Goal: Task Accomplishment & Management: Use online tool/utility

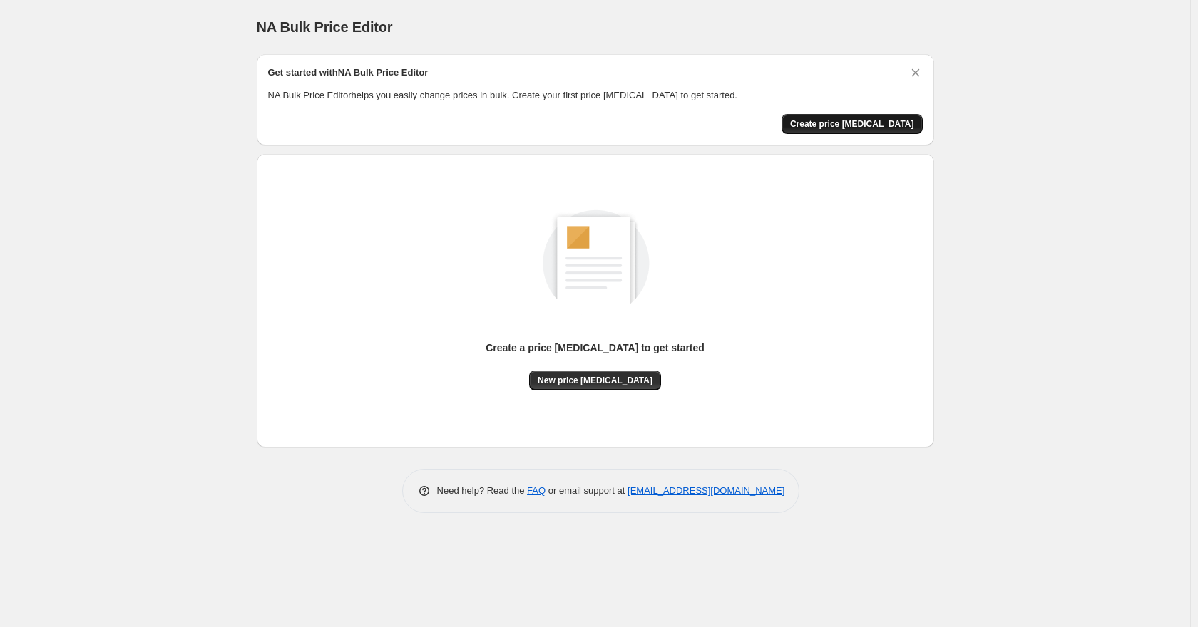
click at [877, 133] on button "Create price change job" at bounding box center [851, 124] width 141 height 20
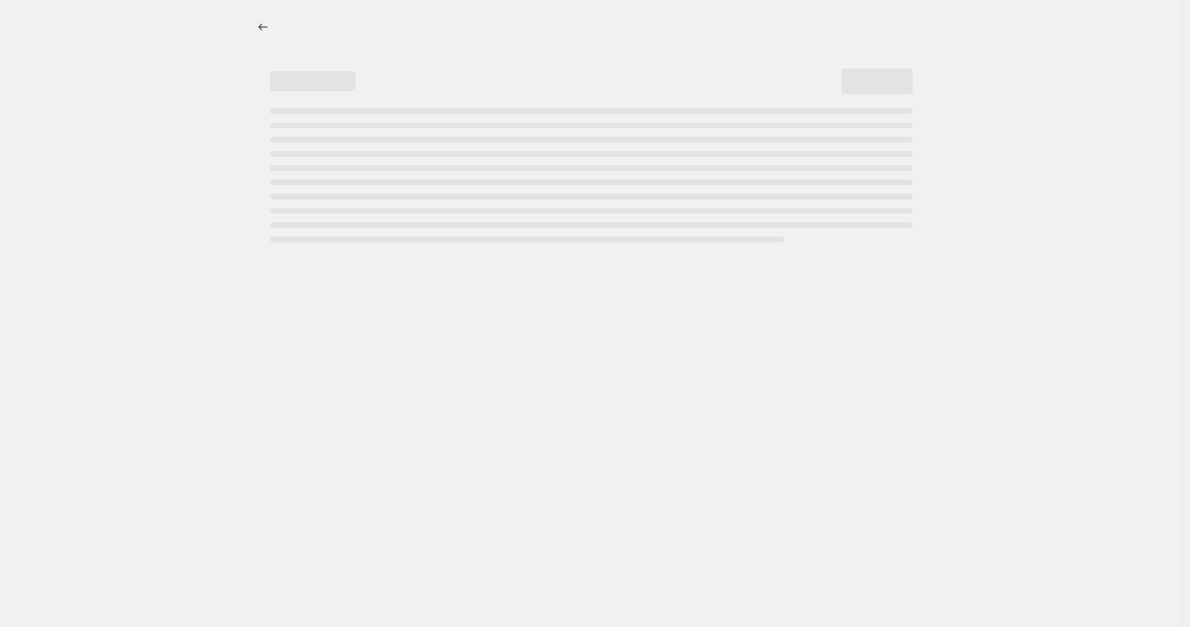
select select "percentage"
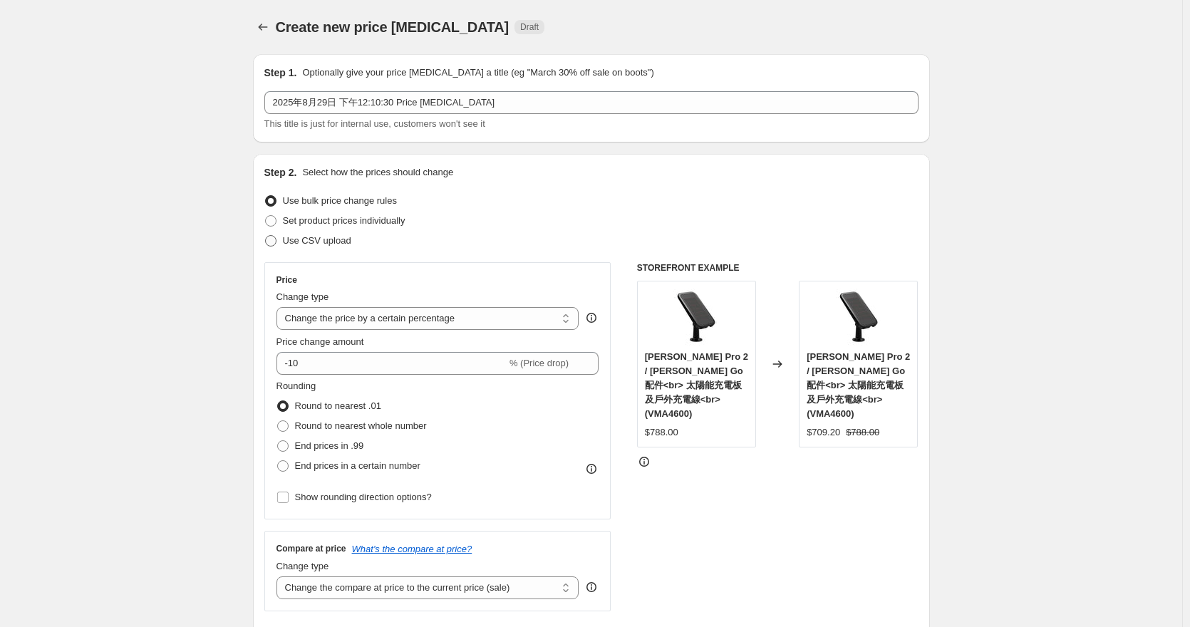
click at [274, 239] on span at bounding box center [270, 240] width 11 height 11
click at [266, 236] on input "Use CSV upload" at bounding box center [265, 235] width 1 height 1
radio input "true"
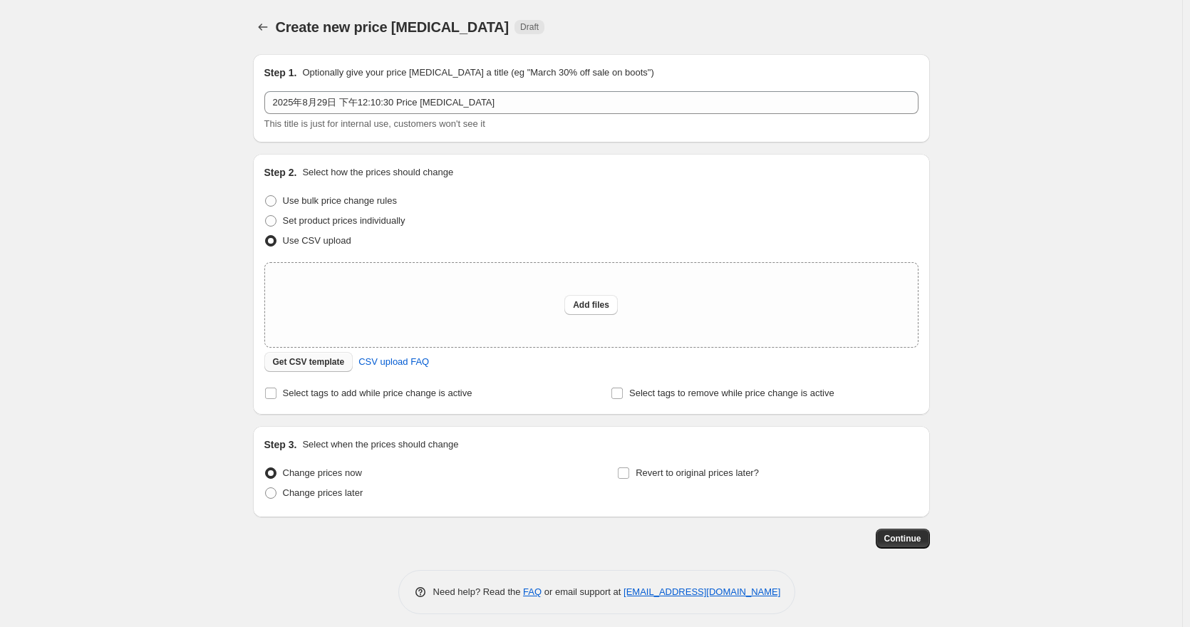
click at [320, 366] on span "Get CSV template" at bounding box center [309, 361] width 72 height 11
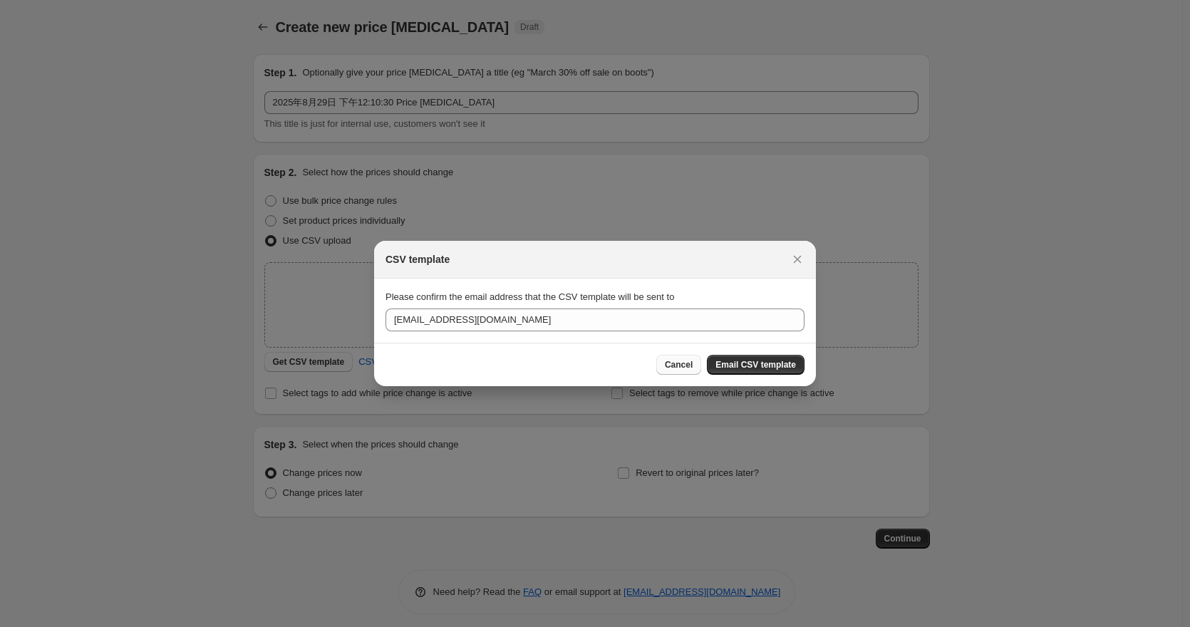
drag, startPoint x: 755, startPoint y: 361, endPoint x: 667, endPoint y: 357, distance: 87.8
click at [520, 343] on div "CSV template Please confirm the email address that the CSV template will be sen…" at bounding box center [595, 313] width 442 height 145
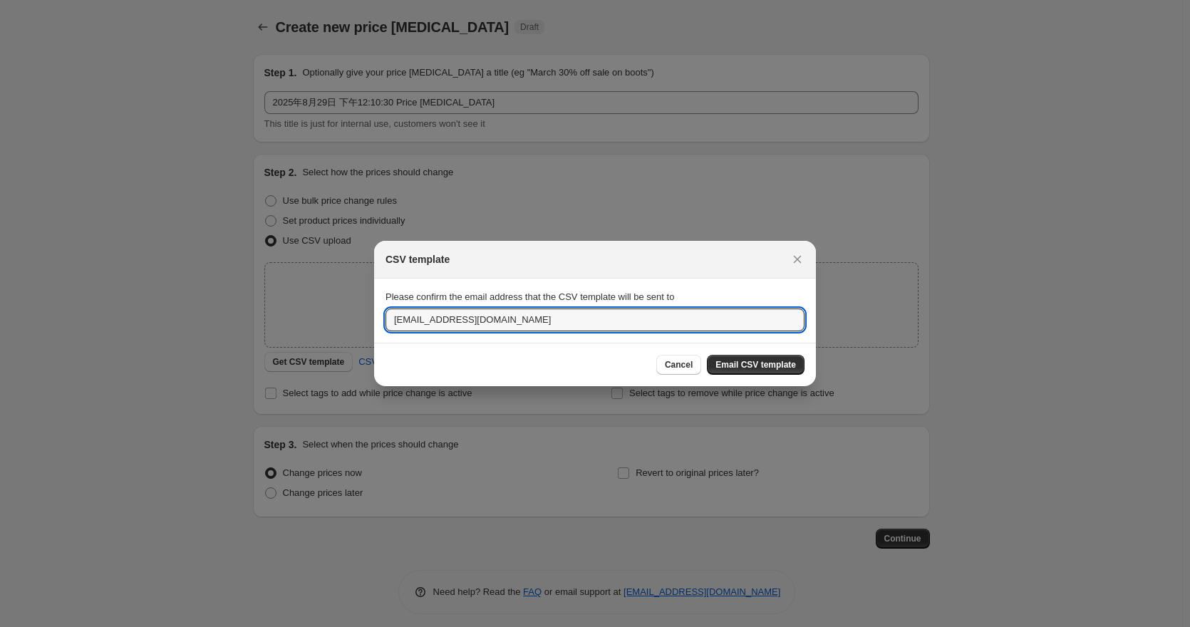
drag, startPoint x: 400, startPoint y: 314, endPoint x: 294, endPoint y: 274, distance: 113.5
click at [294, 627] on div "CSV template Please confirm the email address that the CSV template will be sen…" at bounding box center [595, 636] width 1190 height 0
type input "tony@winco.com.hk"
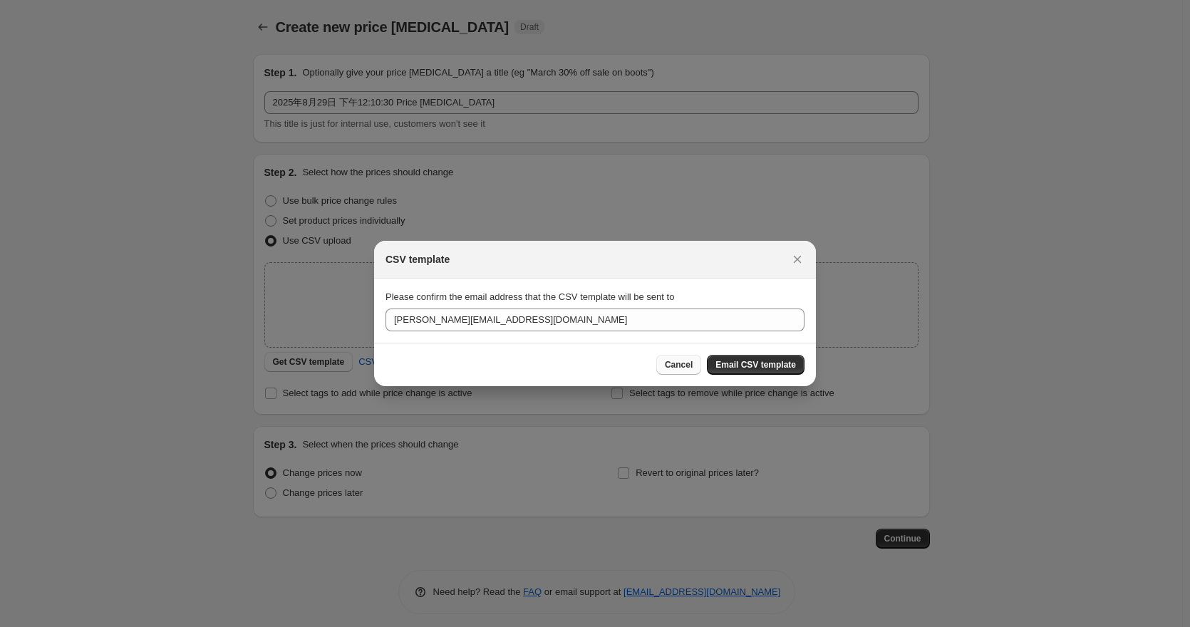
click at [682, 370] on span "Cancel" at bounding box center [679, 364] width 28 height 11
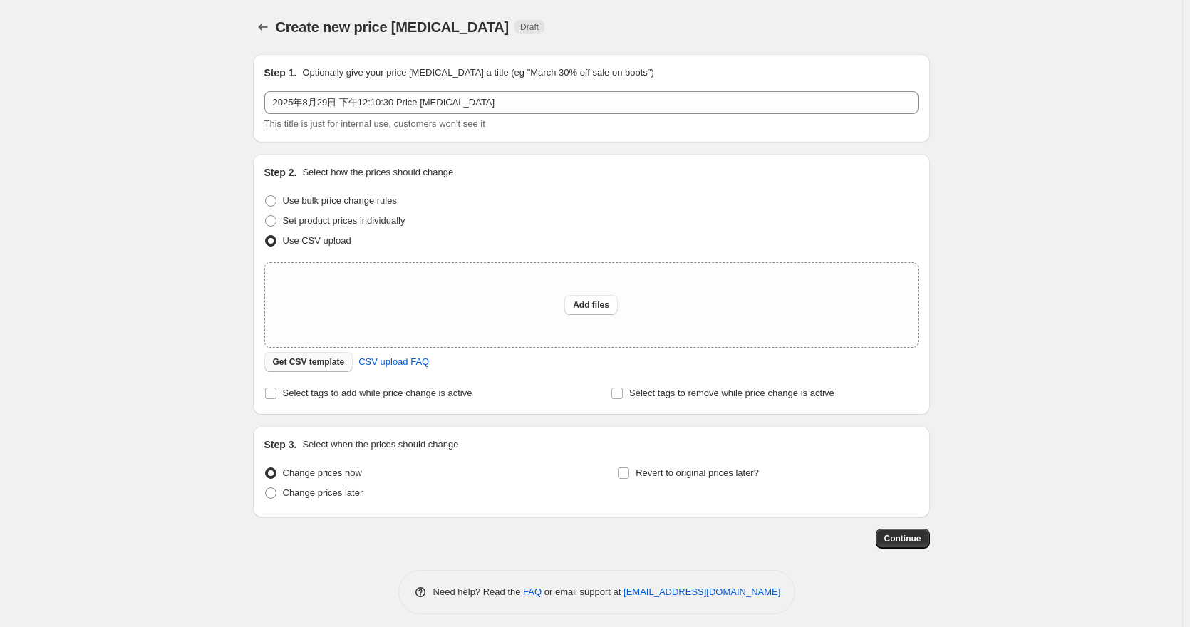
click at [325, 364] on span "Get CSV template" at bounding box center [309, 361] width 72 height 11
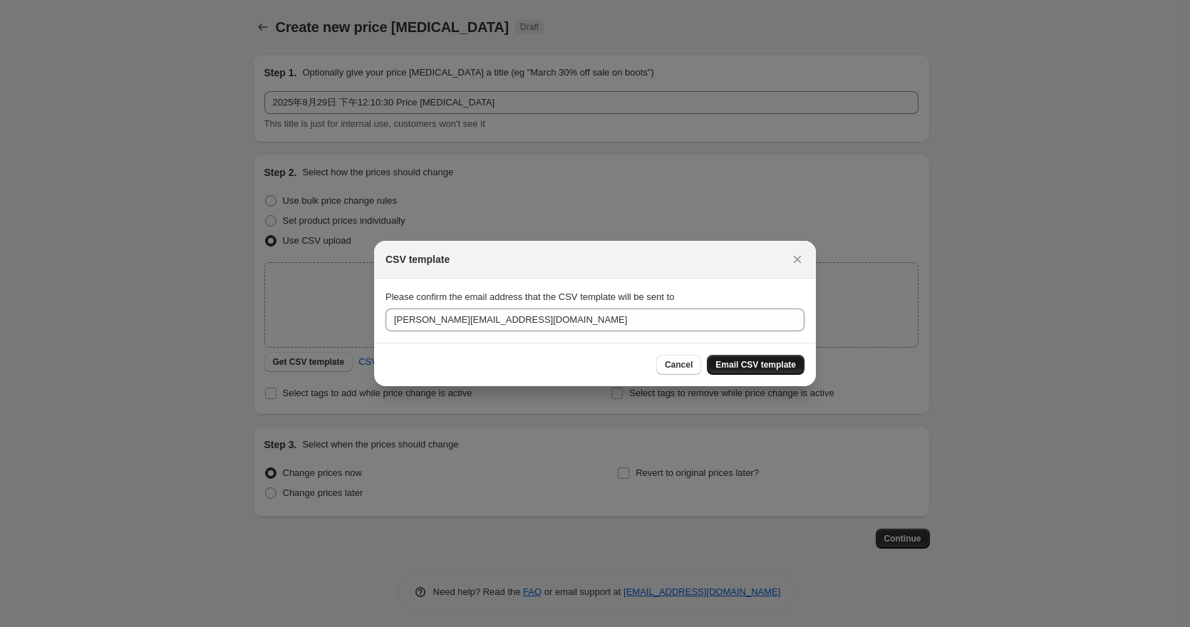
click at [759, 367] on span "Email CSV template" at bounding box center [756, 364] width 81 height 11
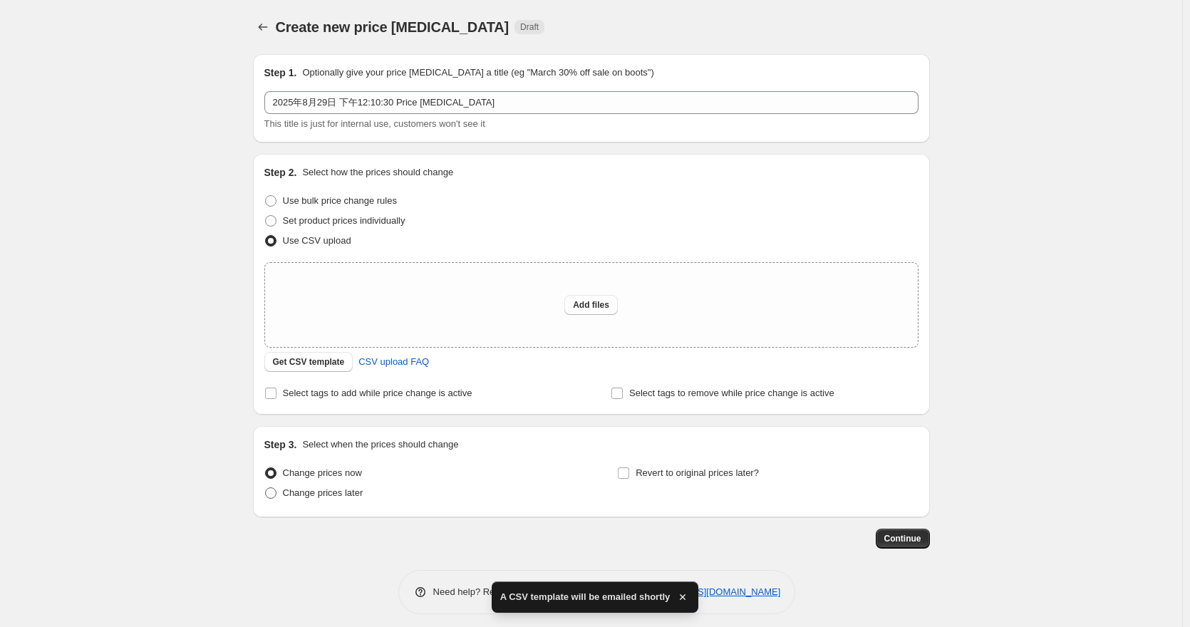
click at [285, 495] on label "Change prices later" at bounding box center [313, 493] width 99 height 20
click at [266, 488] on input "Change prices later" at bounding box center [265, 488] width 1 height 1
radio input "true"
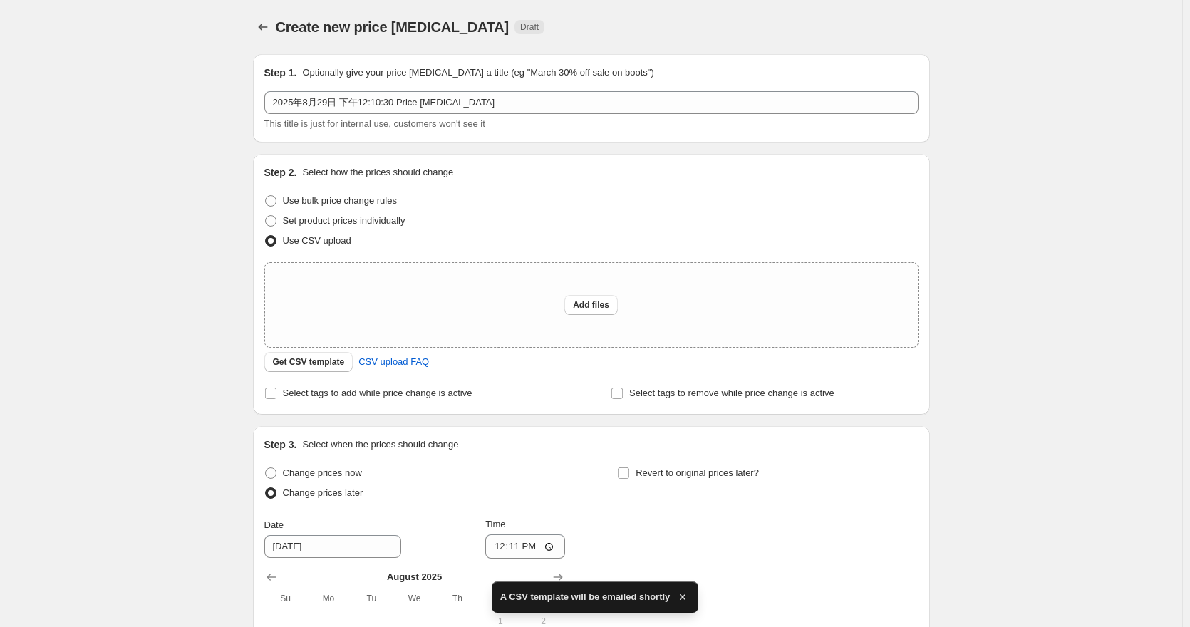
scroll to position [275, 0]
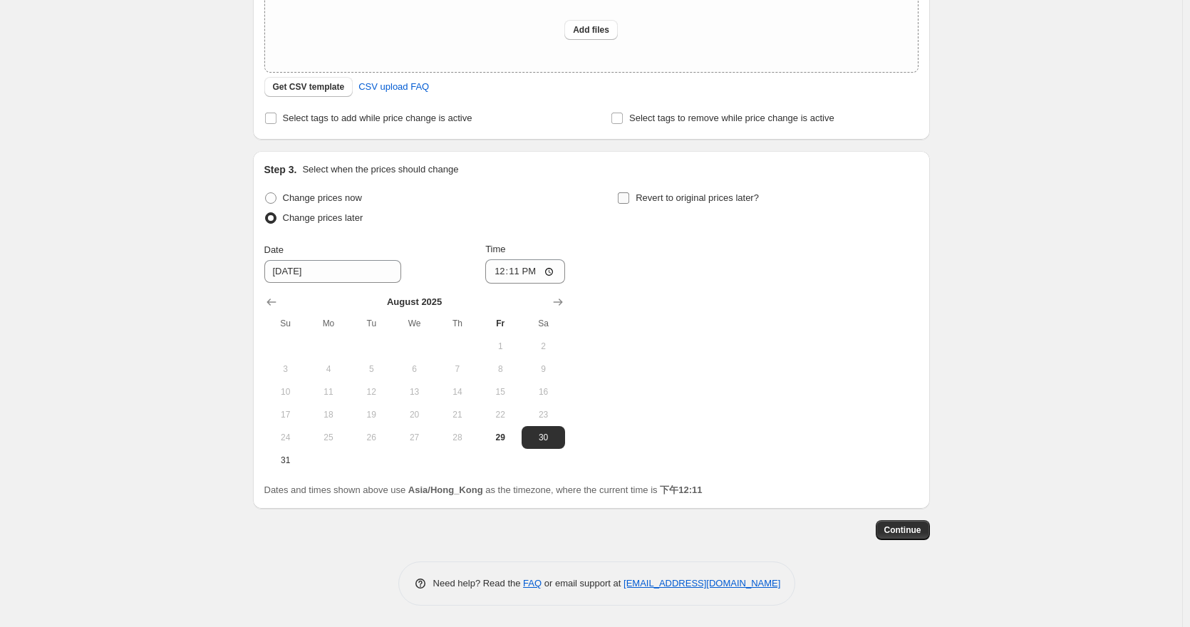
click at [637, 196] on label "Revert to original prices later?" at bounding box center [688, 198] width 142 height 20
click at [629, 196] on input "Revert to original prices later?" at bounding box center [623, 197] width 11 height 11
checkbox input "true"
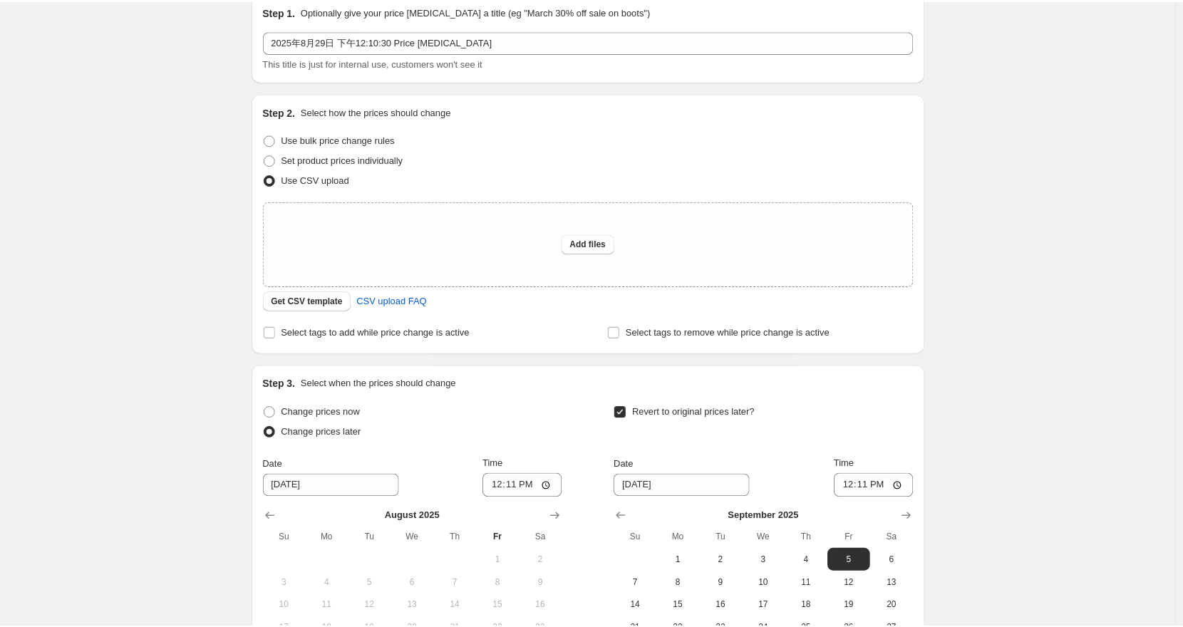
scroll to position [0, 0]
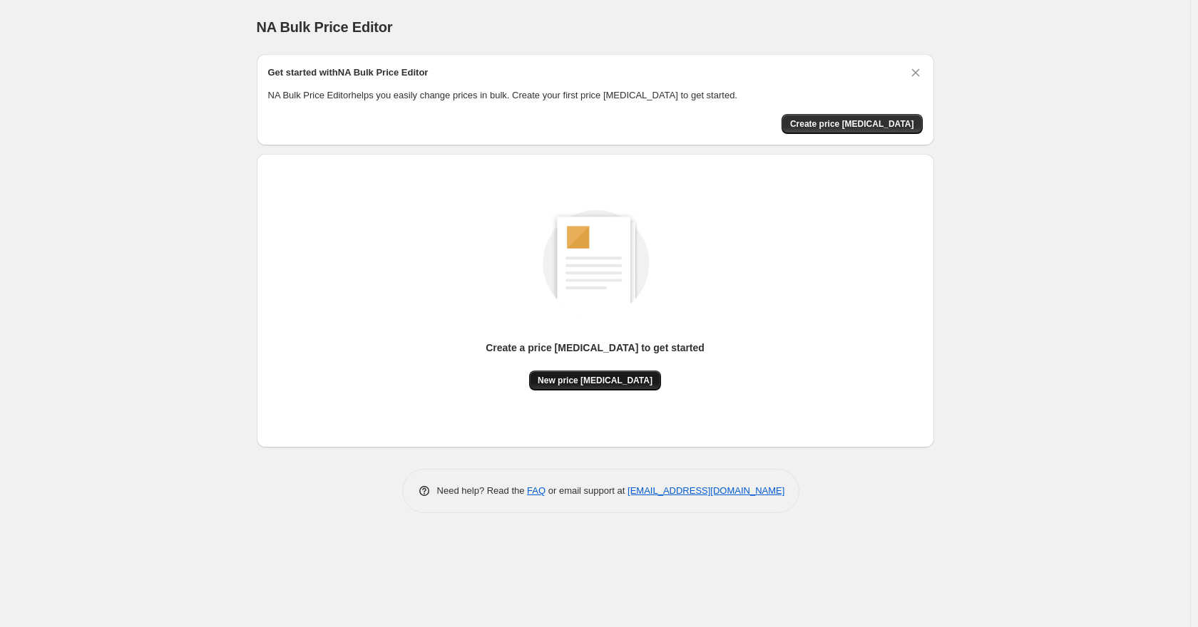
click at [608, 375] on span "New price change job" at bounding box center [594, 380] width 115 height 11
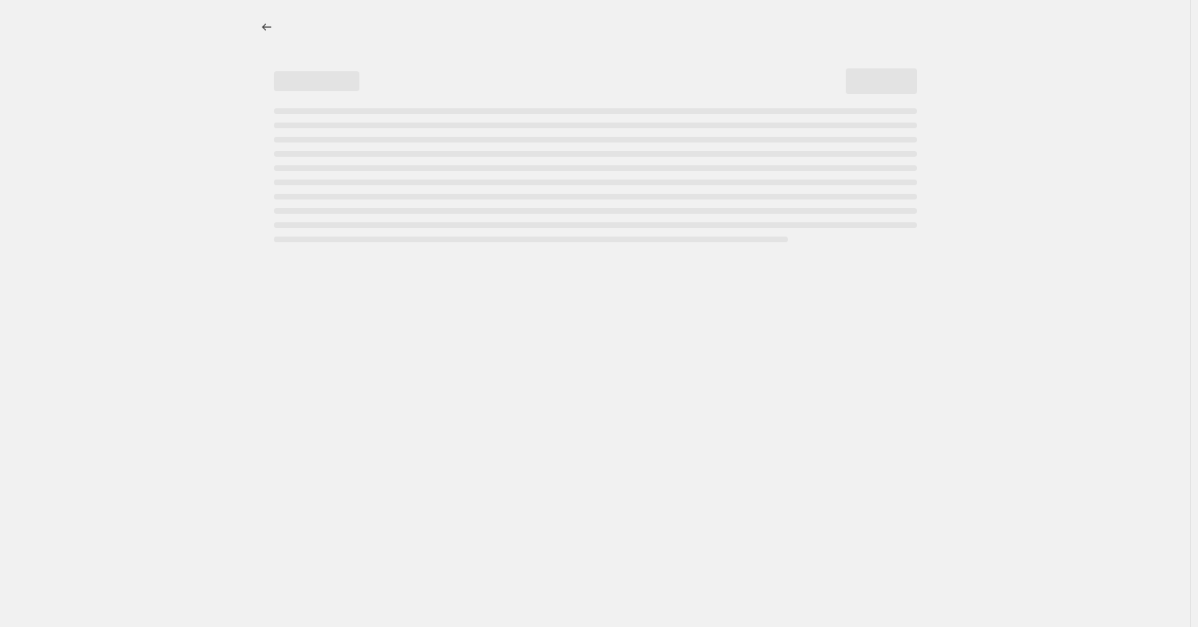
select select "percentage"
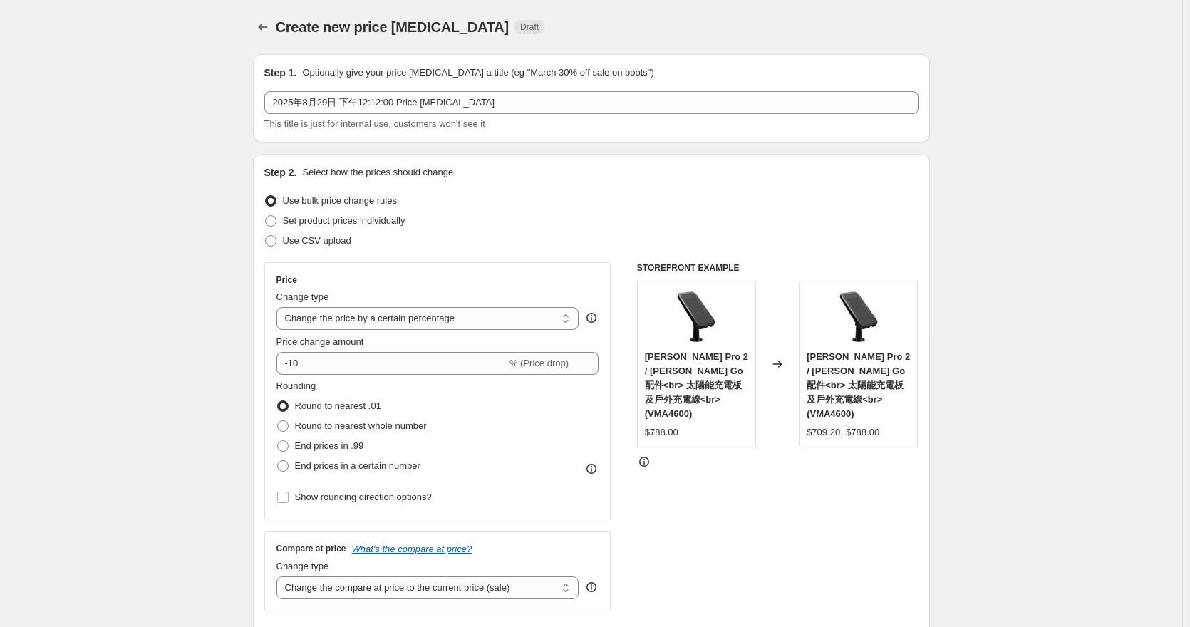
scroll to position [214, 0]
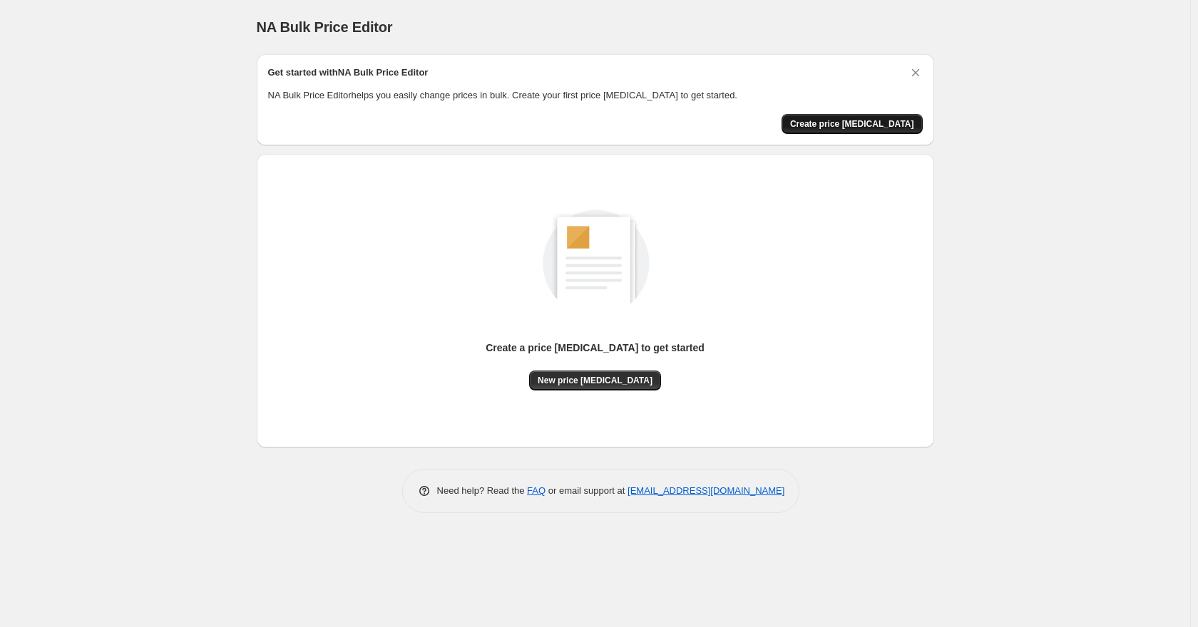
click at [887, 114] on button "Create price change job" at bounding box center [851, 124] width 141 height 20
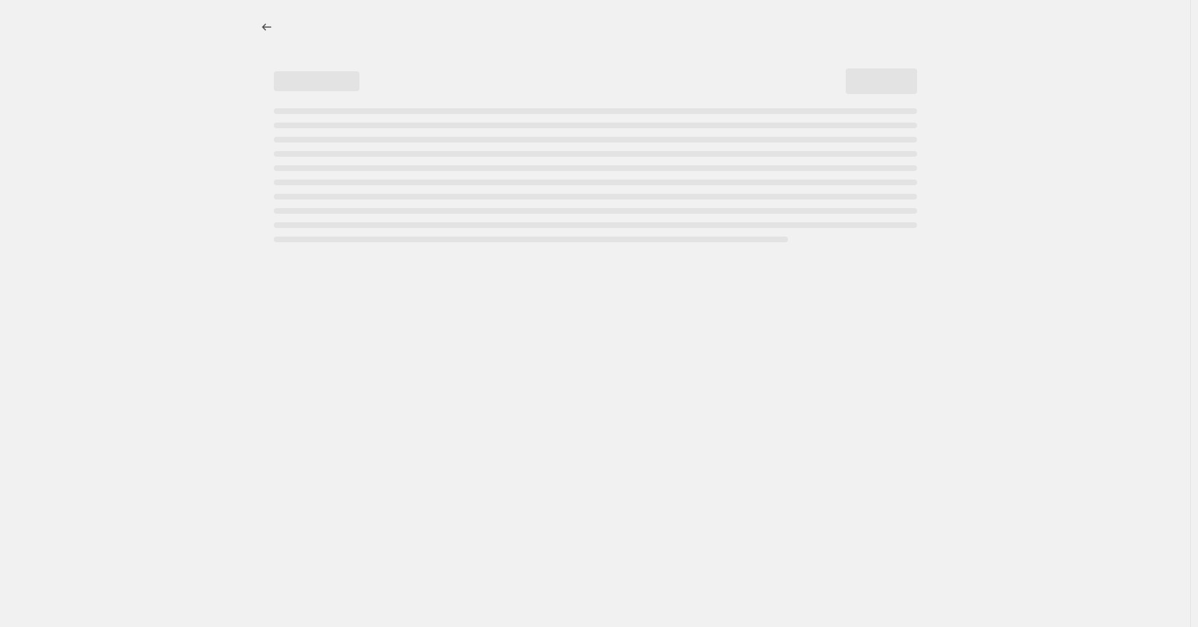
select select "percentage"
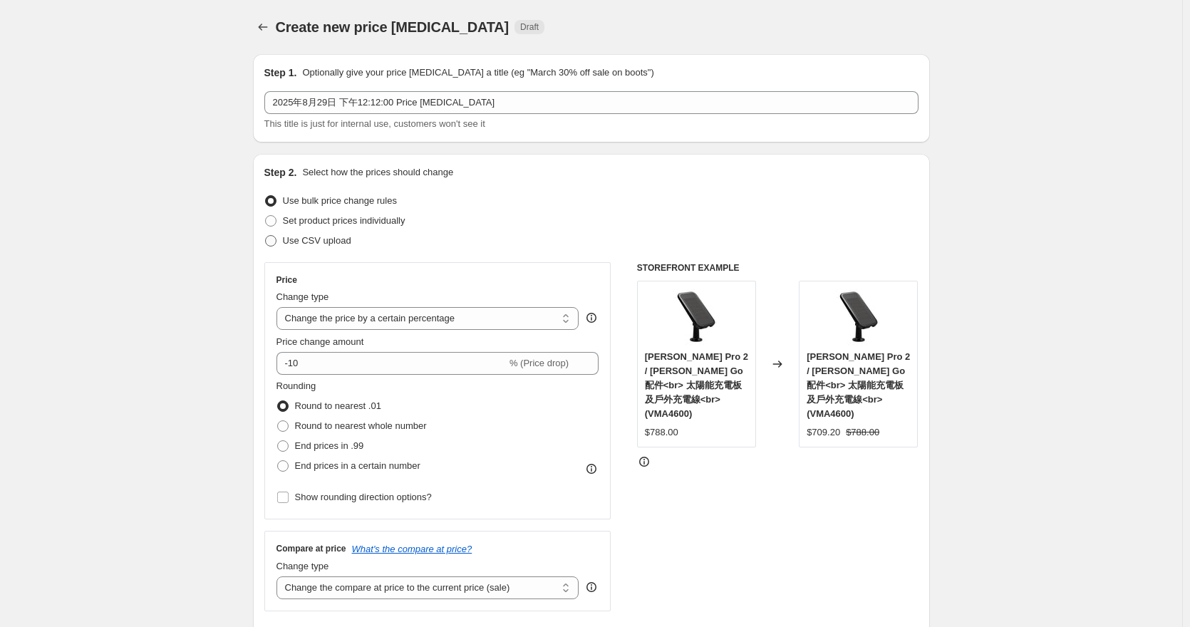
click at [302, 245] on span "Use CSV upload" at bounding box center [317, 240] width 68 height 11
click at [266, 236] on input "Use CSV upload" at bounding box center [265, 235] width 1 height 1
radio input "true"
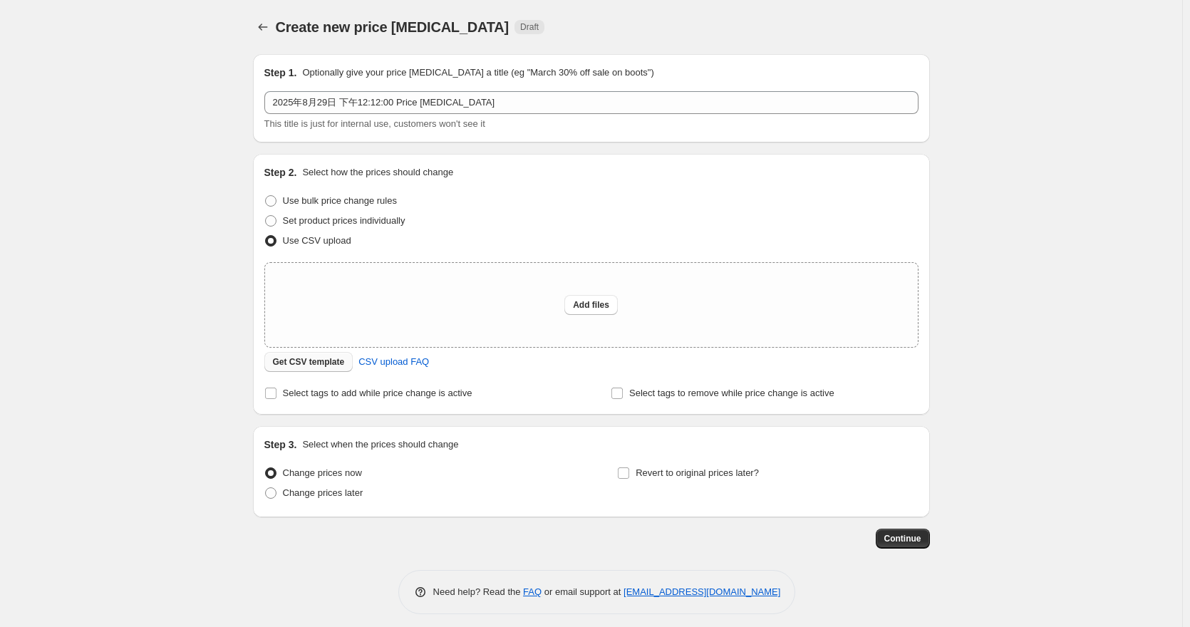
click at [333, 366] on span "Get CSV template" at bounding box center [309, 361] width 72 height 11
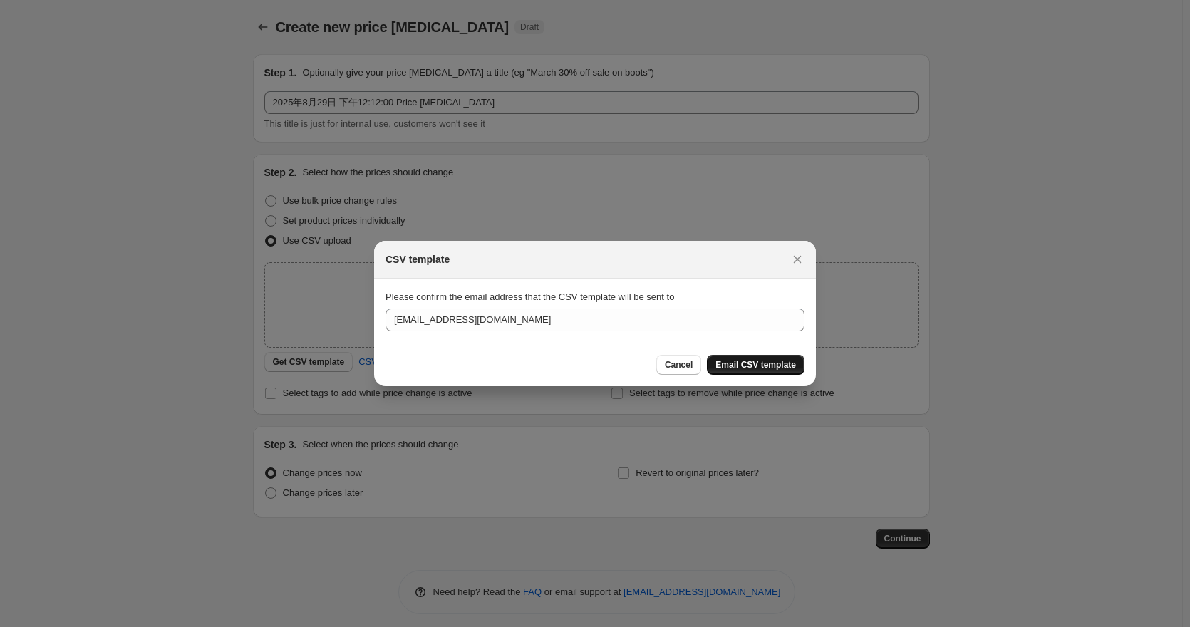
click at [786, 361] on span "Email CSV template" at bounding box center [756, 364] width 81 height 11
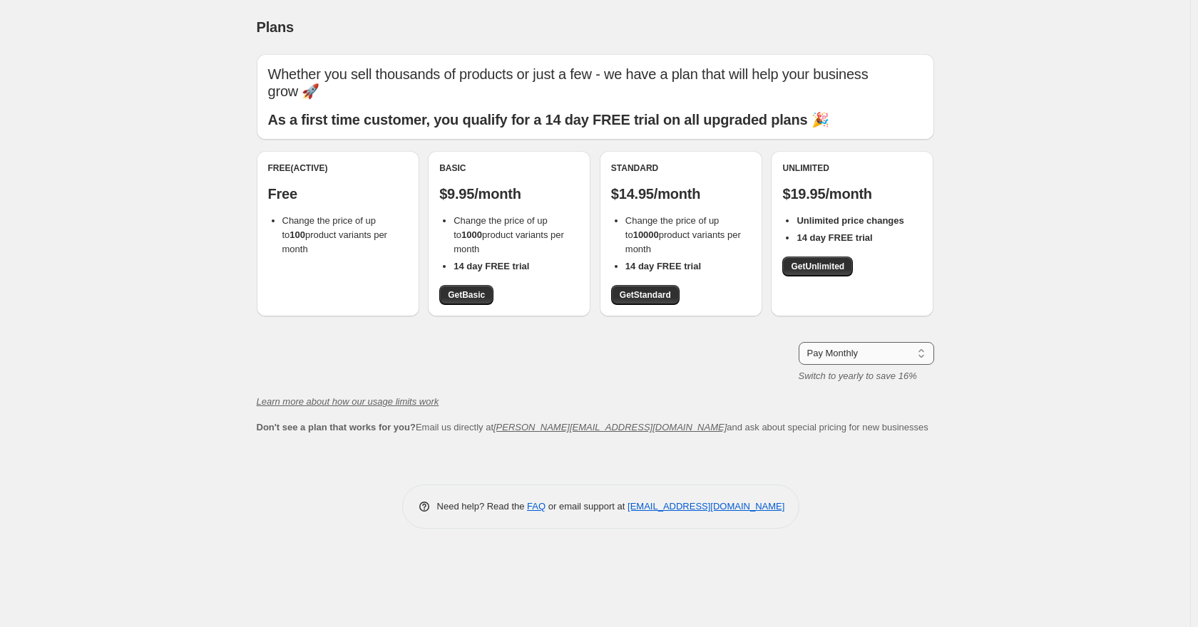
click at [907, 348] on select "Pay Monthly Pay Yearly (Save 16%)" at bounding box center [865, 353] width 135 height 23
click at [798, 342] on select "Pay Monthly Pay Yearly (Save 16%)" at bounding box center [865, 353] width 135 height 23
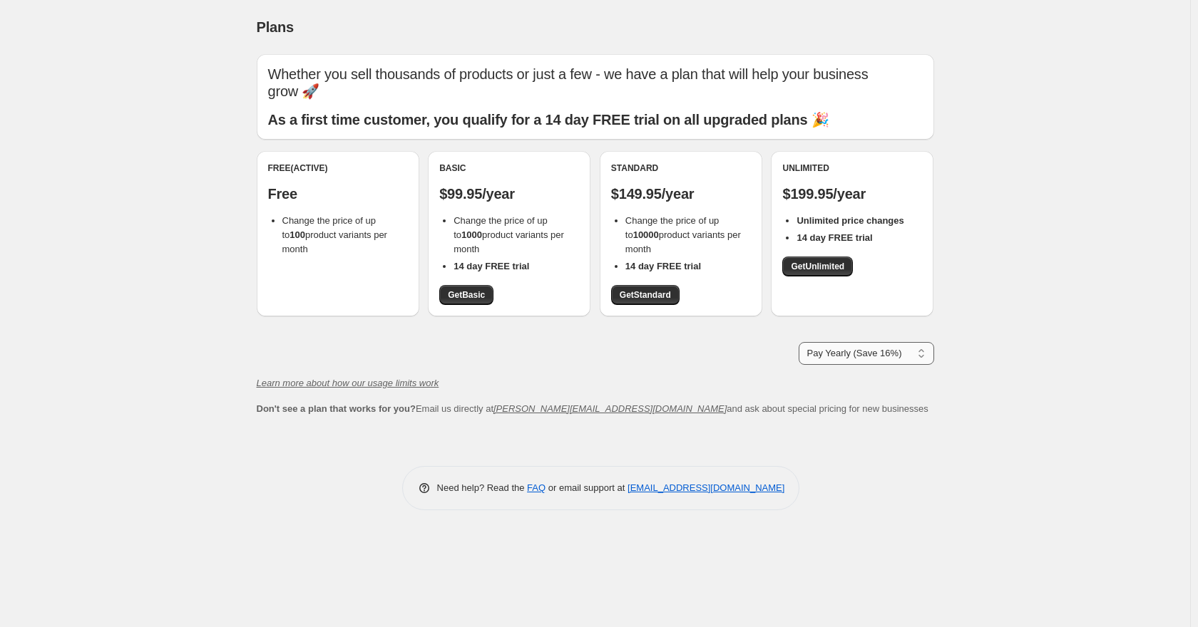
drag, startPoint x: 907, startPoint y: 347, endPoint x: 900, endPoint y: 354, distance: 9.1
click at [907, 347] on select "Pay Monthly Pay Yearly (Save 16%)" at bounding box center [865, 353] width 135 height 23
click at [798, 342] on select "Pay Monthly Pay Yearly (Save 16%)" at bounding box center [865, 353] width 135 height 23
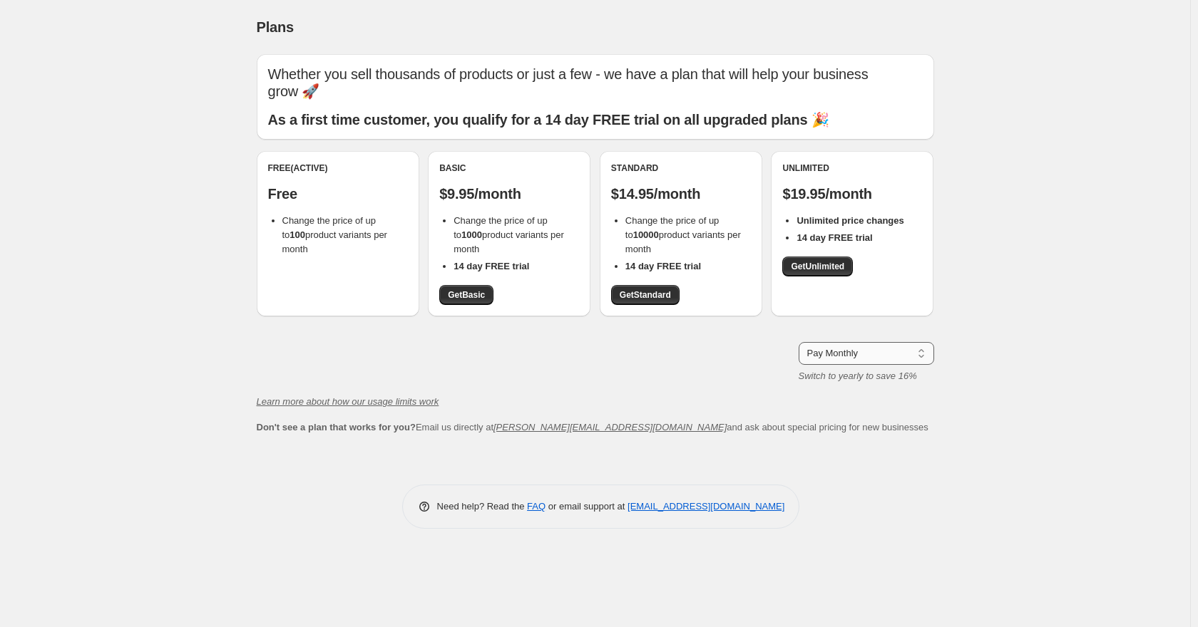
click at [881, 353] on select "Pay Monthly Pay Yearly (Save 16%)" at bounding box center [865, 353] width 135 height 23
click at [798, 342] on select "Pay Monthly Pay Yearly (Save 16%)" at bounding box center [865, 353] width 135 height 23
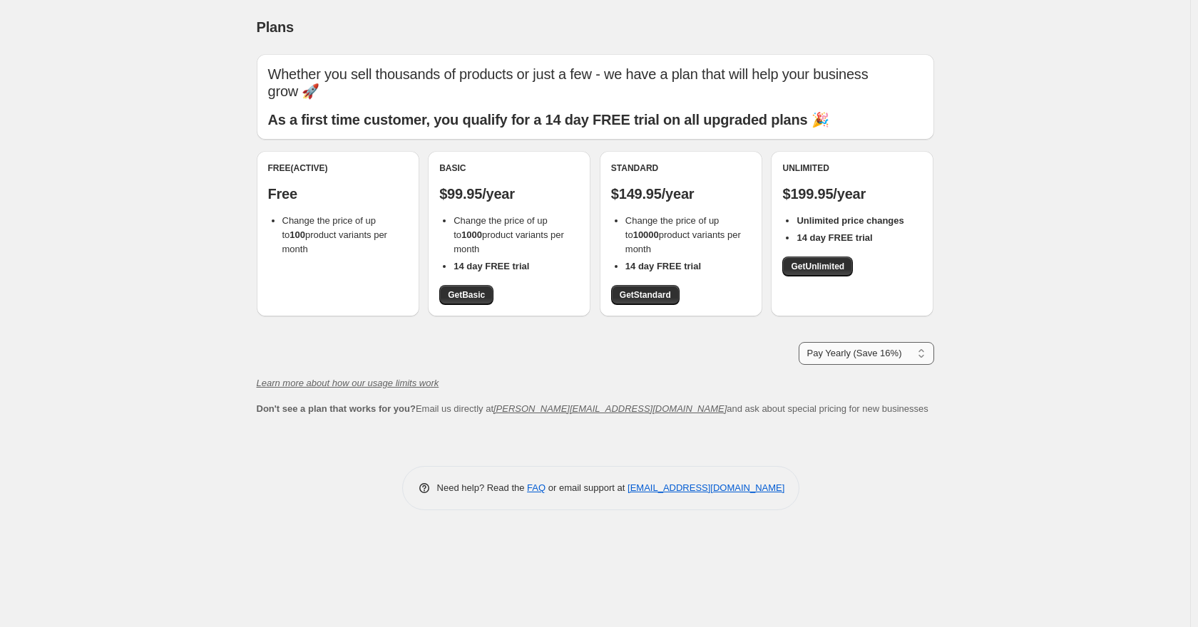
click at [848, 354] on select "Pay Monthly Pay Yearly (Save 16%)" at bounding box center [865, 353] width 135 height 23
select select "month"
click at [798, 342] on select "Pay Monthly Pay Yearly (Save 16%)" at bounding box center [865, 353] width 135 height 23
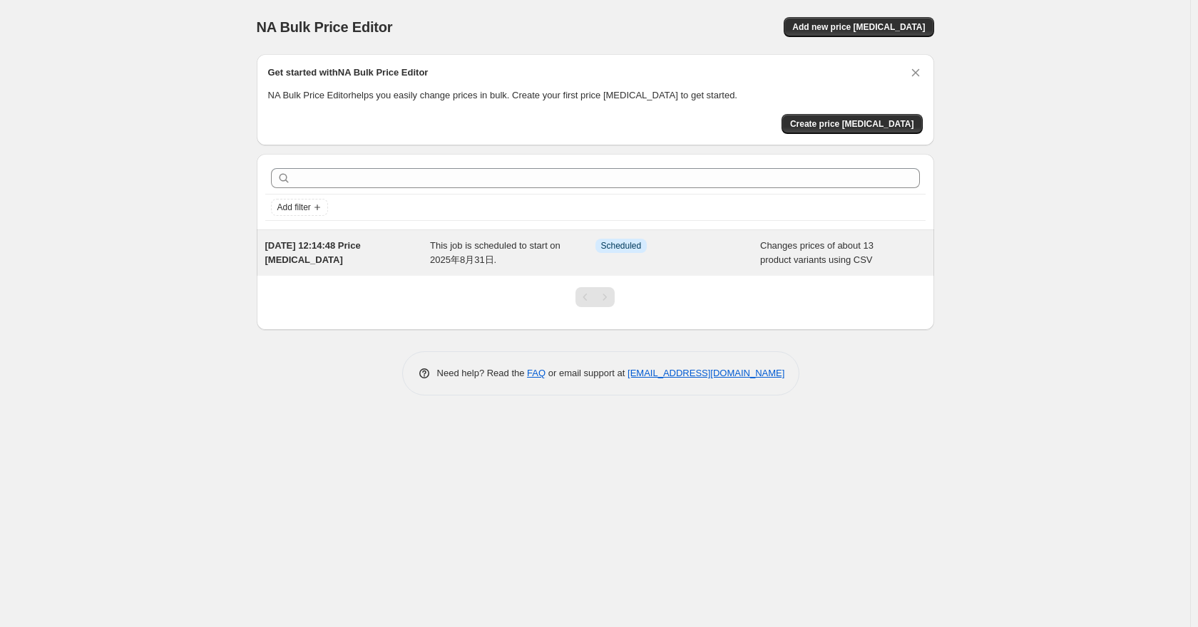
click at [332, 252] on div "29 Aug 2025, 12:14:48 Price change job" at bounding box center [347, 253] width 165 height 29
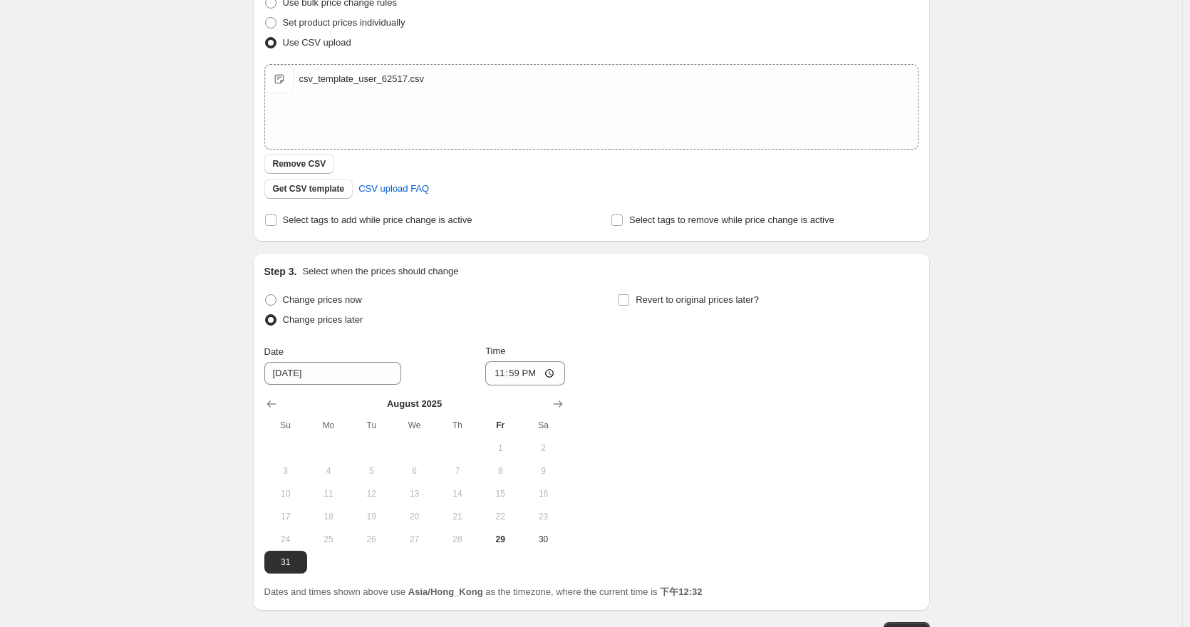
scroll to position [387, 0]
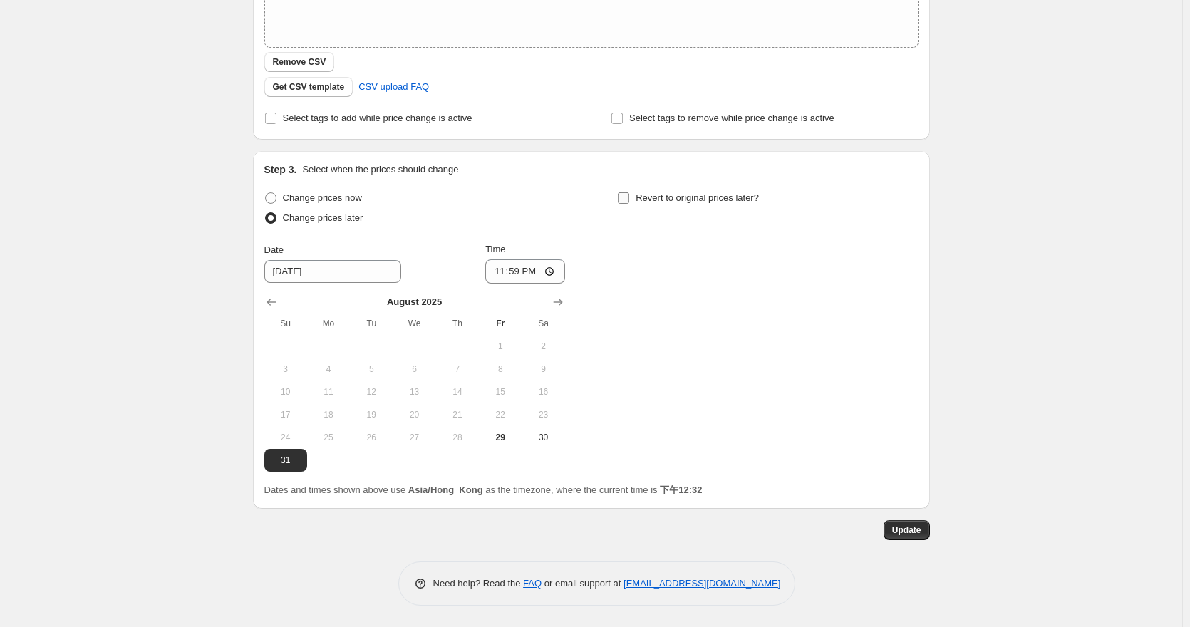
click at [630, 195] on span at bounding box center [623, 198] width 13 height 13
click at [629, 195] on input "Revert to original prices later?" at bounding box center [623, 197] width 11 height 11
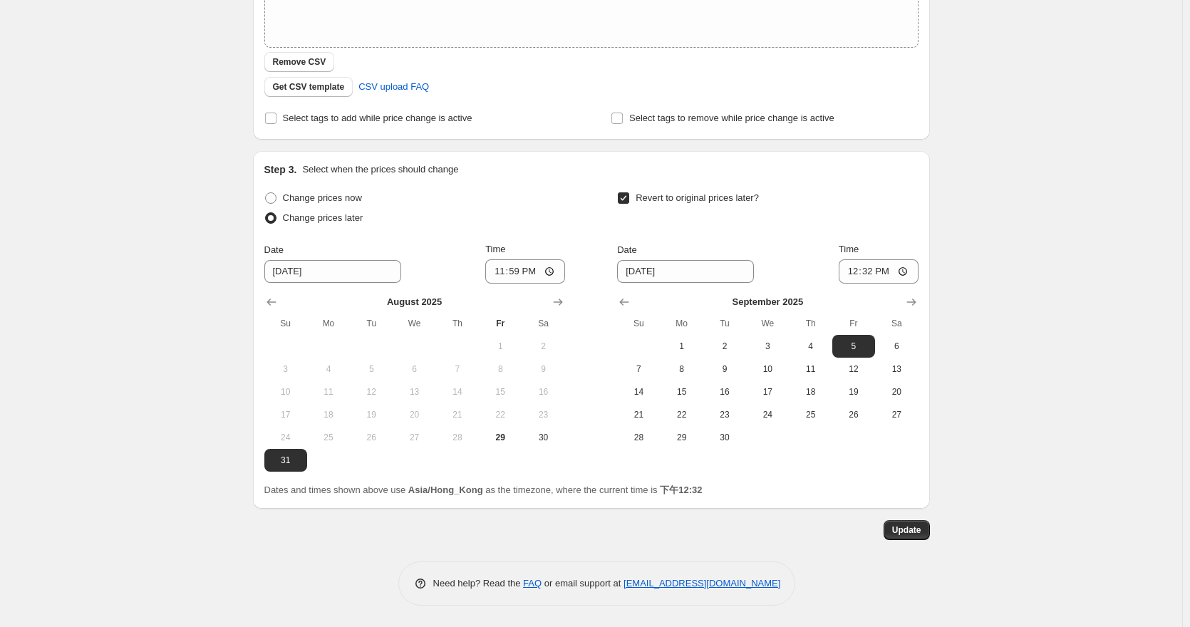
click at [630, 195] on span at bounding box center [623, 198] width 13 height 13
click at [629, 195] on input "Revert to original prices later?" at bounding box center [623, 197] width 11 height 11
checkbox input "false"
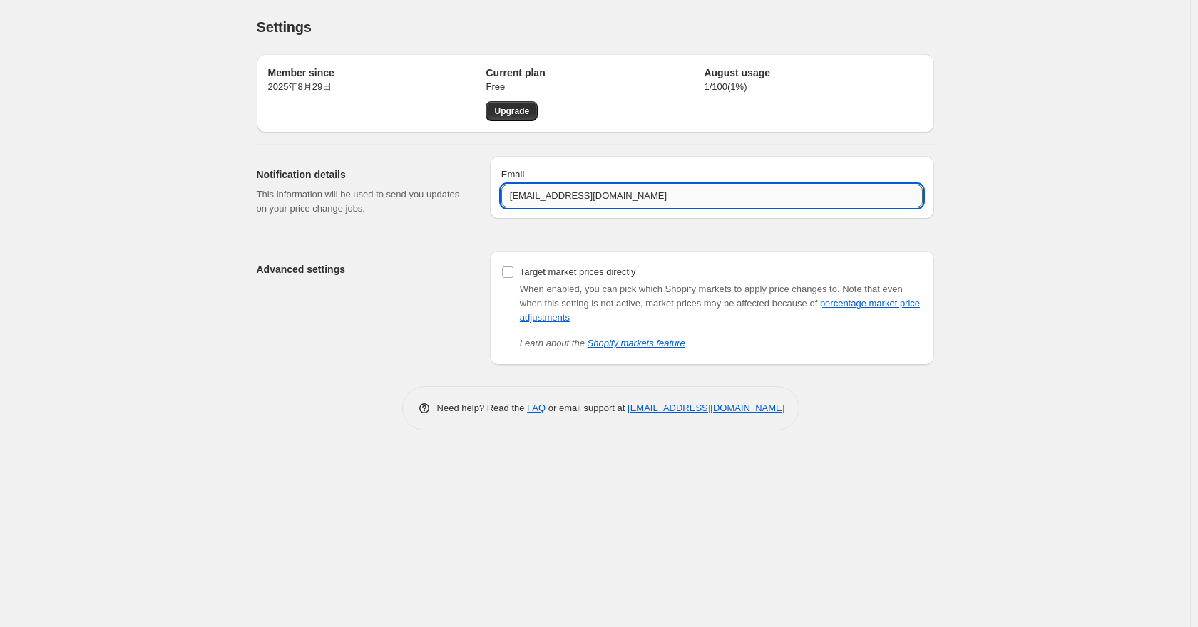
click at [604, 198] on input "it@winco.com.hk" at bounding box center [711, 196] width 421 height 23
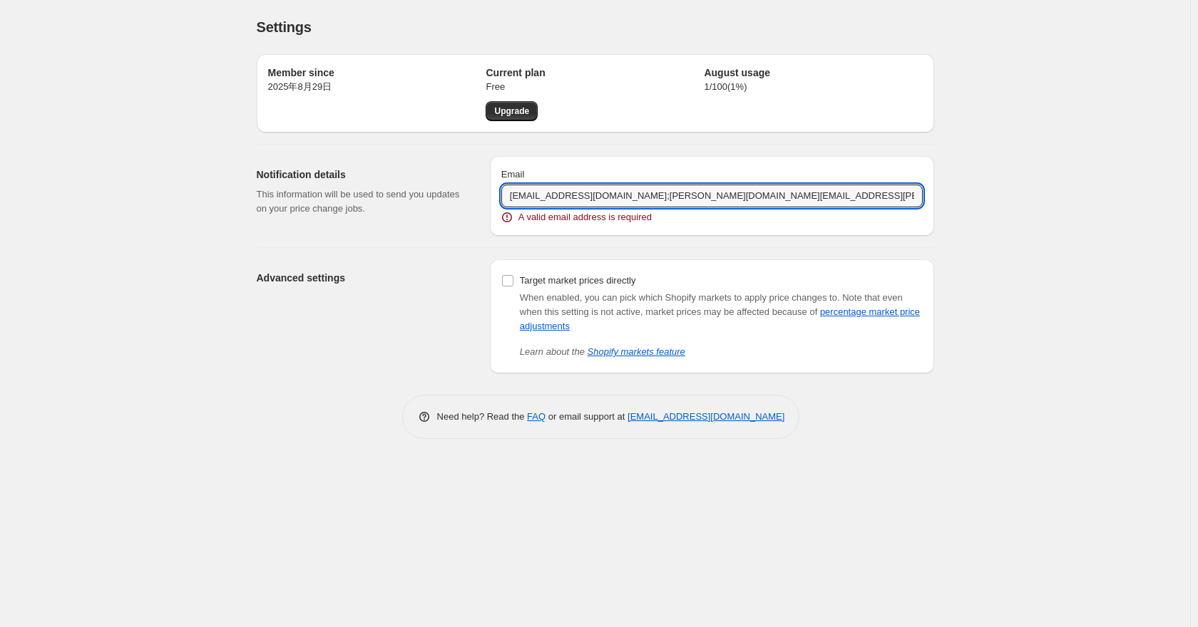
drag, startPoint x: 580, startPoint y: 195, endPoint x: 937, endPoint y: 195, distance: 356.4
click at [937, 195] on div "Settings. This page is ready Settings Member since 2025年8月29日 Current plan Free…" at bounding box center [595, 230] width 711 height 460
type input "it@winco.com.hk"
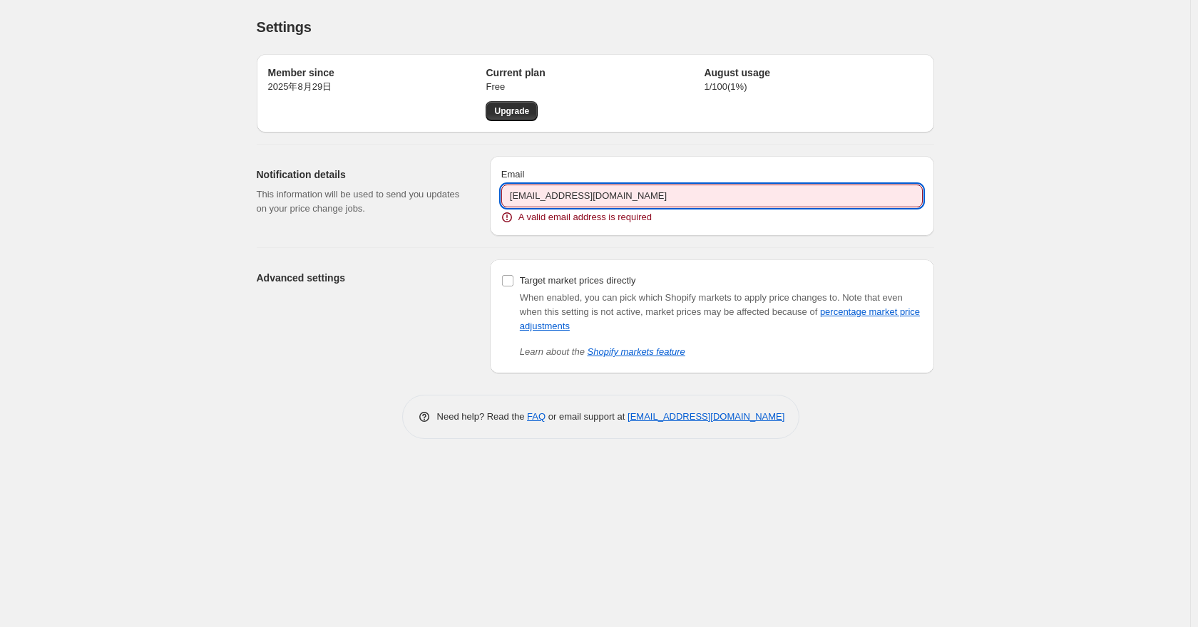
click at [1037, 178] on div "Settings. This page is ready Settings Member since 2025年8月29日 Current plan Free…" at bounding box center [595, 313] width 1190 height 627
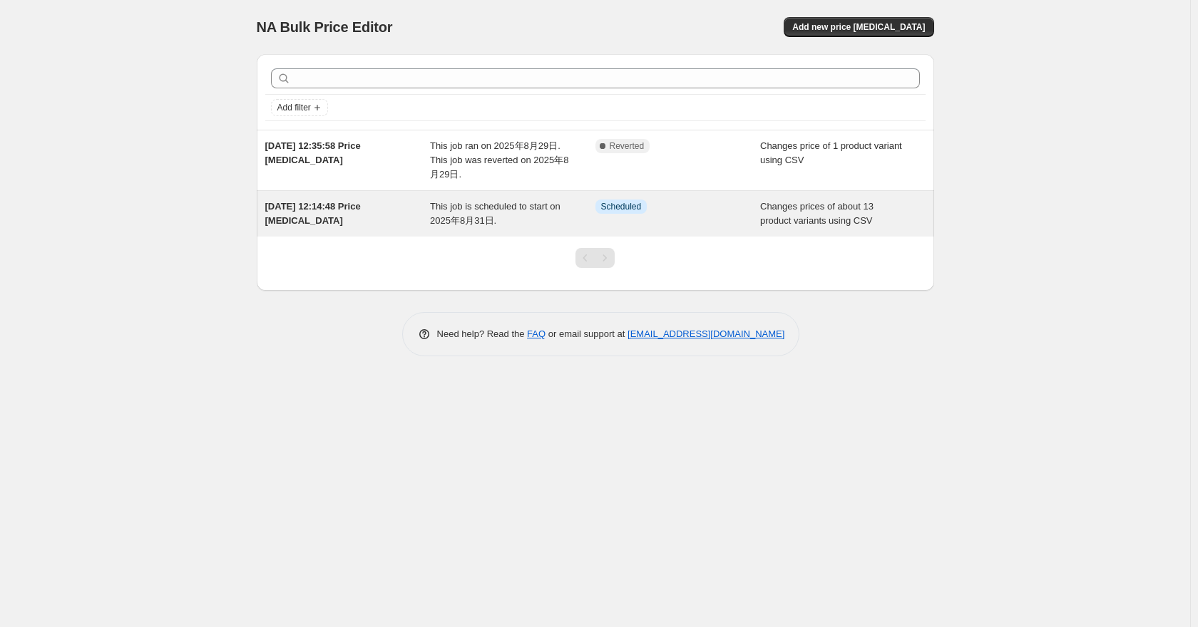
click at [474, 221] on span "This job is scheduled to start on 2025年8月31日." at bounding box center [495, 213] width 130 height 25
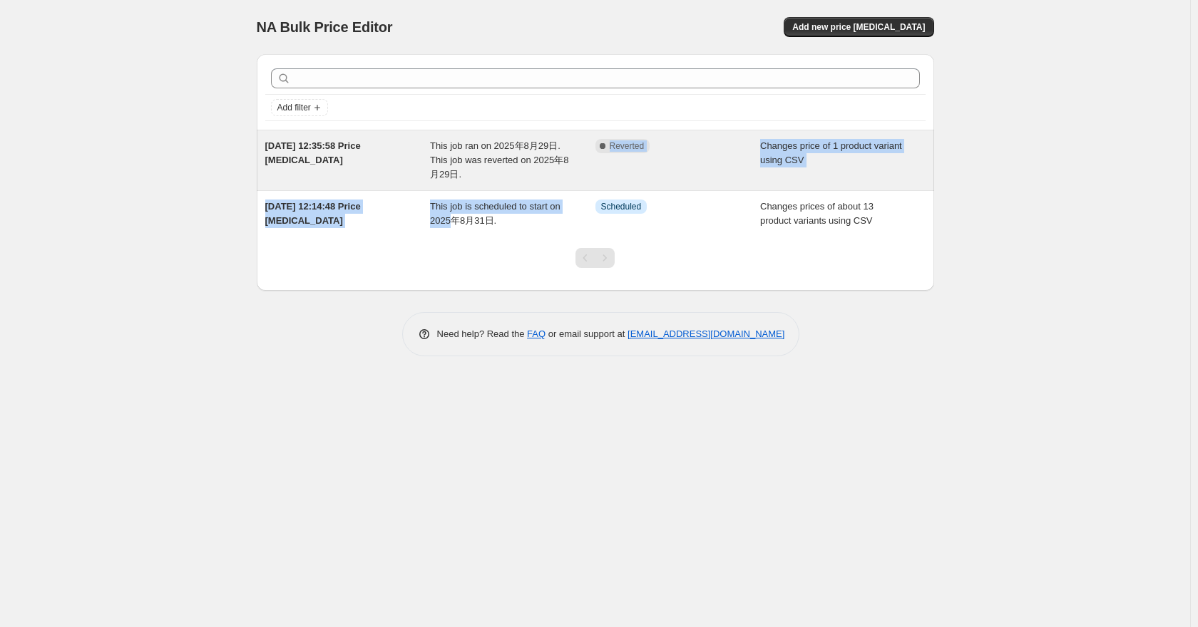
drag, startPoint x: 451, startPoint y: 227, endPoint x: 472, endPoint y: 169, distance: 61.6
click at [472, 169] on ul "29 Aug 2025, 12:35:58 Price change job This job ran on 2025年8月29日. This job was…" at bounding box center [595, 183] width 677 height 107
click at [485, 168] on div "This job ran on 2025年8月29日. This job was reverted on 2025年8月29日." at bounding box center [512, 160] width 165 height 43
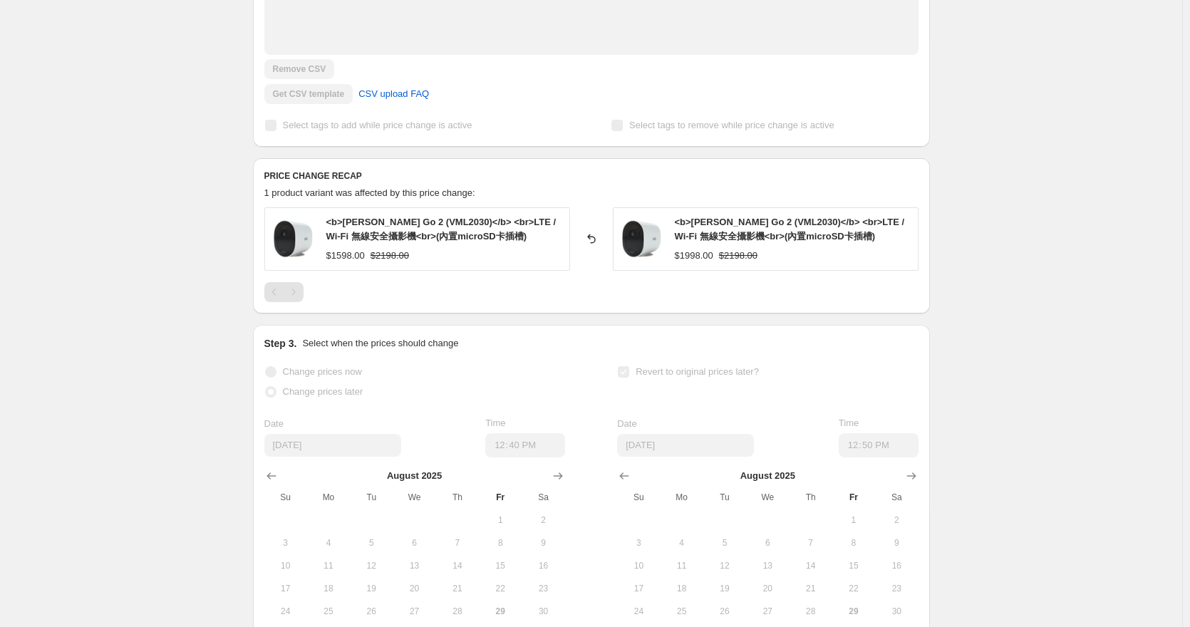
scroll to position [173, 0]
